Goal: Task Accomplishment & Management: Use online tool/utility

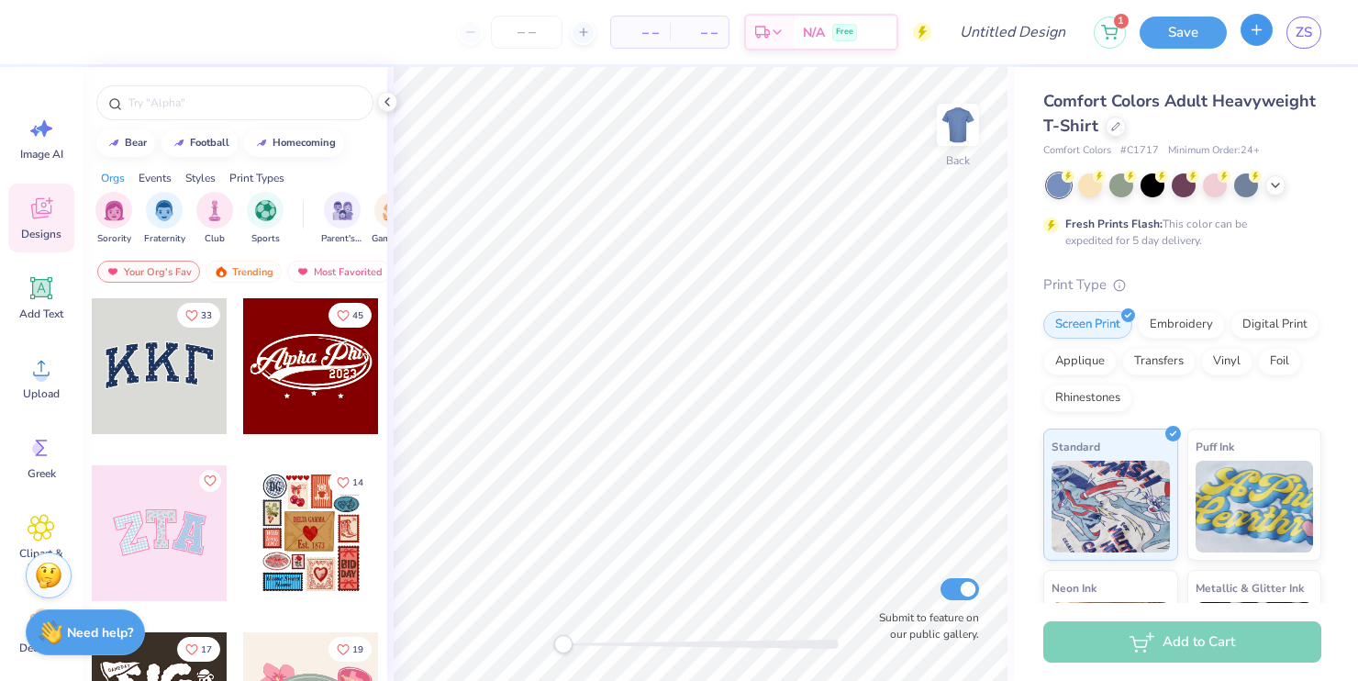
click at [1247, 27] on button "button" at bounding box center [1256, 30] width 32 height 32
click at [1297, 44] on link "ZS" at bounding box center [1303, 33] width 35 height 32
click at [1308, 41] on span "ZS" at bounding box center [1303, 32] width 17 height 21
click at [1298, 44] on link "ZS" at bounding box center [1303, 33] width 35 height 32
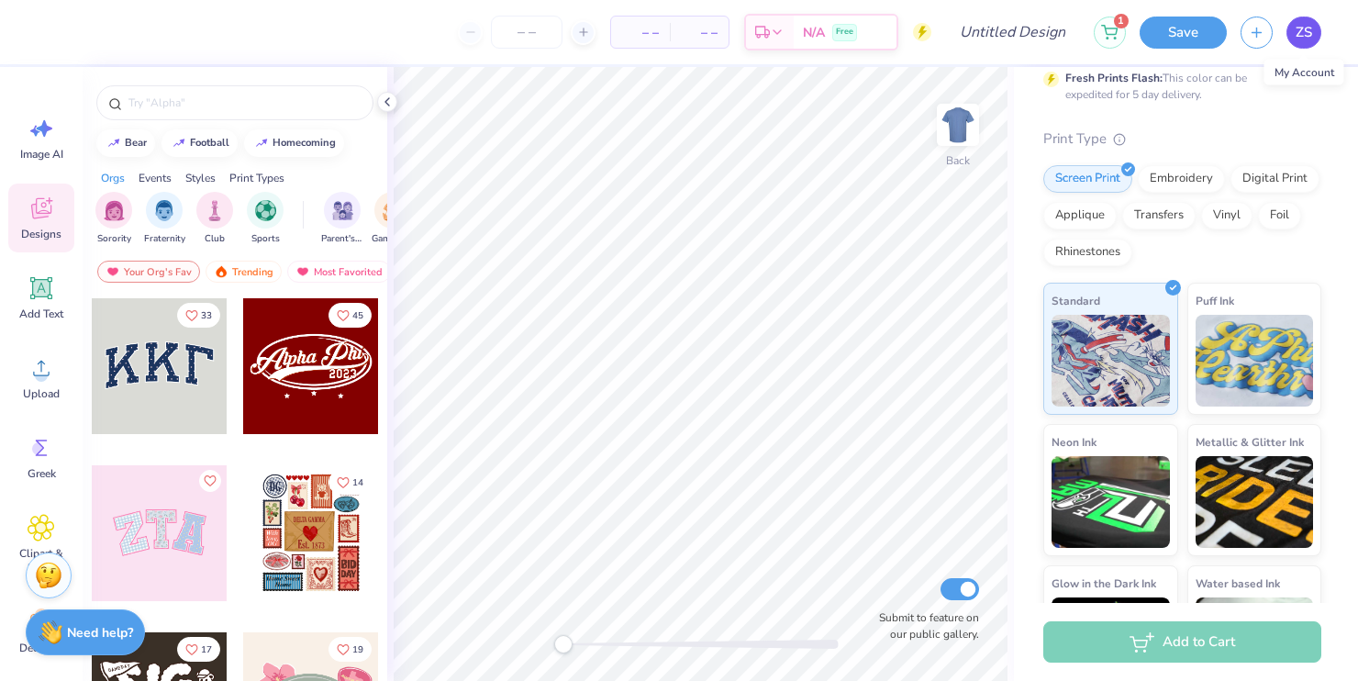
scroll to position [240, 0]
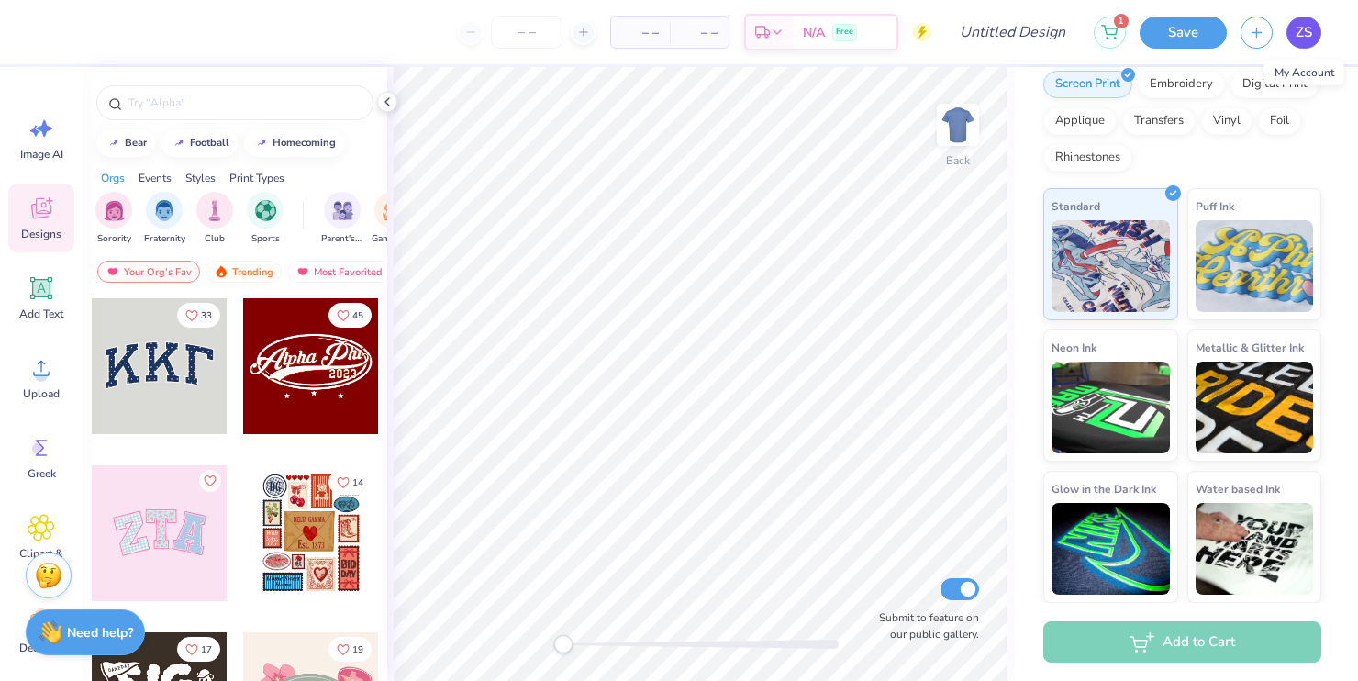
click at [1292, 44] on link "ZS" at bounding box center [1303, 33] width 35 height 32
click at [1301, 42] on span "ZS" at bounding box center [1303, 32] width 17 height 21
click at [1290, 35] on link "ZS" at bounding box center [1303, 33] width 35 height 32
